Goal: Navigation & Orientation: Find specific page/section

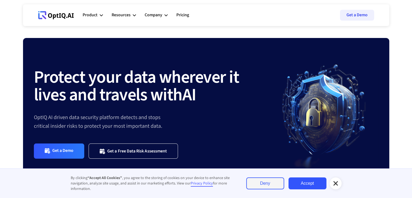
click at [304, 181] on link "Accept" at bounding box center [307, 183] width 38 height 12
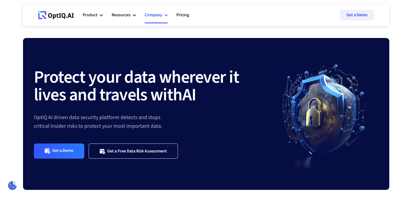
click at [161, 14] on div "Company" at bounding box center [153, 14] width 18 height 7
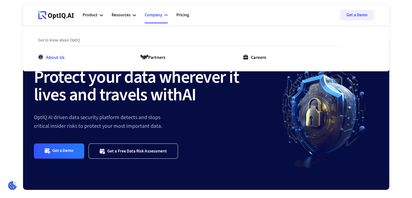
click at [52, 56] on div "About Us" at bounding box center [55, 57] width 19 height 6
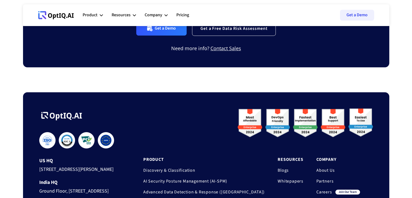
scroll to position [460, 0]
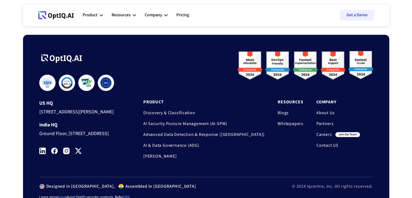
drag, startPoint x: 109, startPoint y: 77, endPoint x: 100, endPoint y: 110, distance: 33.7
drag, startPoint x: 100, startPoint y: 110, endPoint x: 25, endPoint y: 67, distance: 86.6
click at [25, 67] on div "**********" at bounding box center [206, 123] width 366 height 176
